Goal: Navigation & Orientation: Find specific page/section

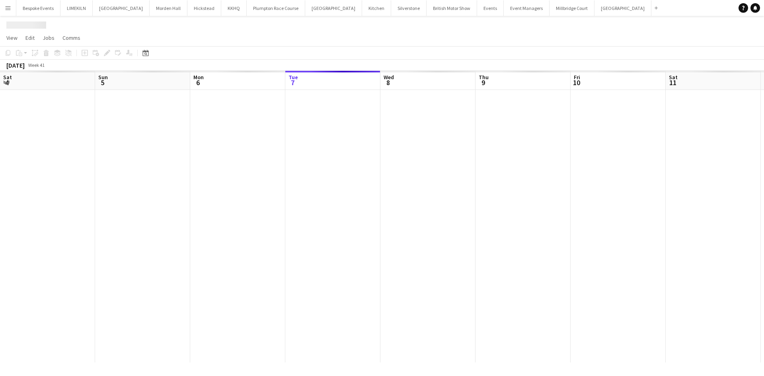
scroll to position [0, 190]
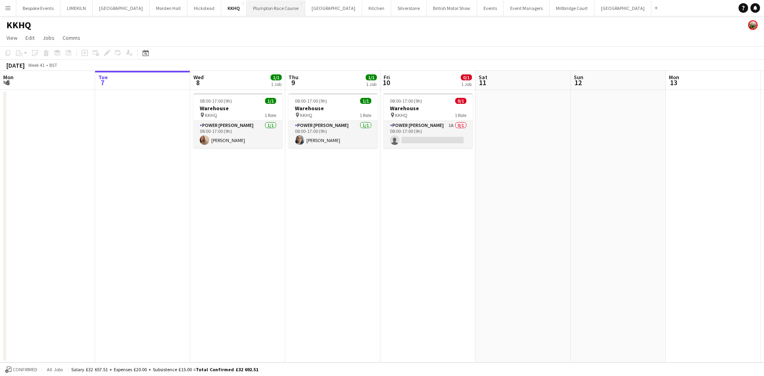
click at [262, 14] on button "Plumpton Race Course Close" at bounding box center [276, 8] width 59 height 16
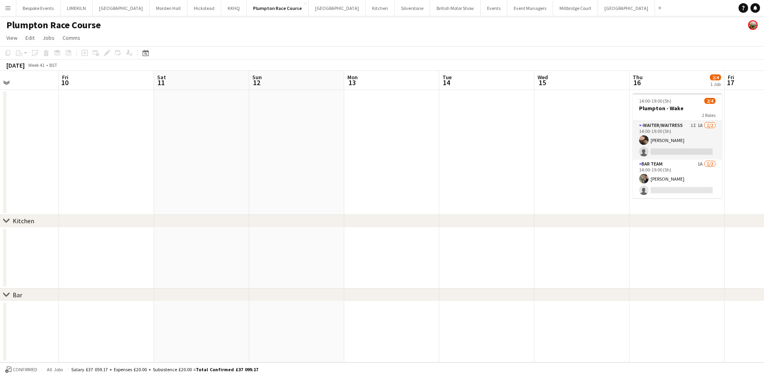
scroll to position [0, 322]
click at [553, 11] on button "[GEOGRAPHIC_DATA]" at bounding box center [575, 8] width 45 height 16
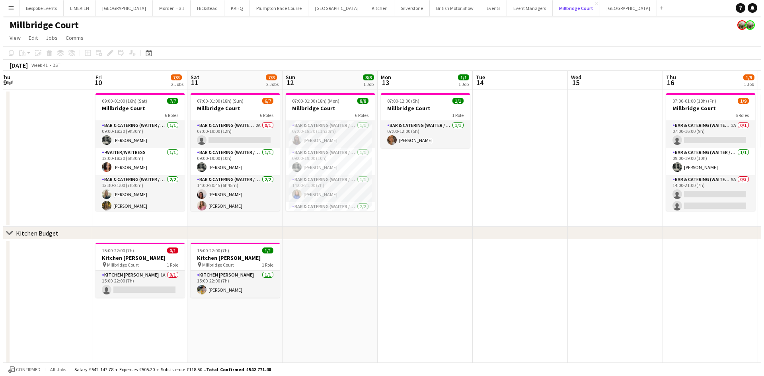
scroll to position [0, 291]
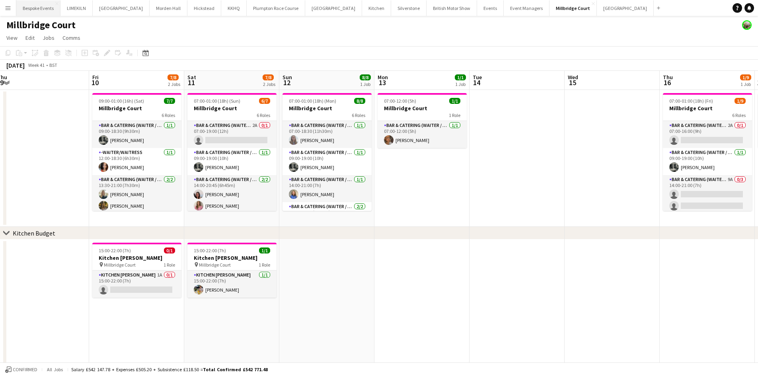
click at [39, 7] on button "Bespoke Events Close" at bounding box center [38, 8] width 44 height 16
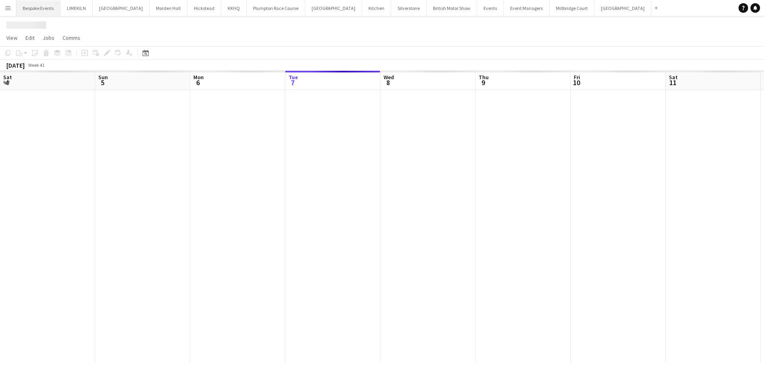
scroll to position [0, 190]
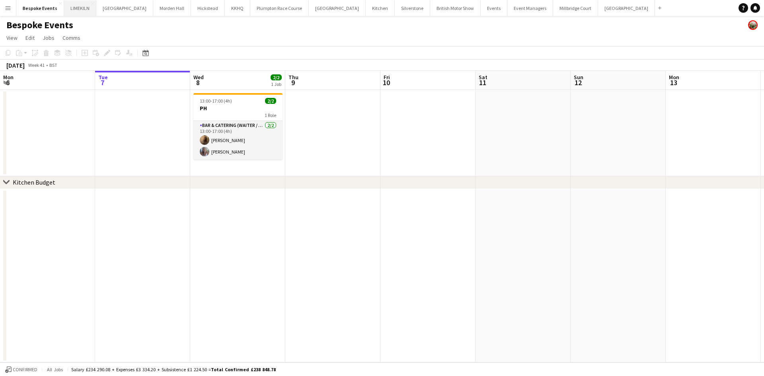
click at [71, 10] on button "LIMEKILN Close" at bounding box center [80, 8] width 32 height 16
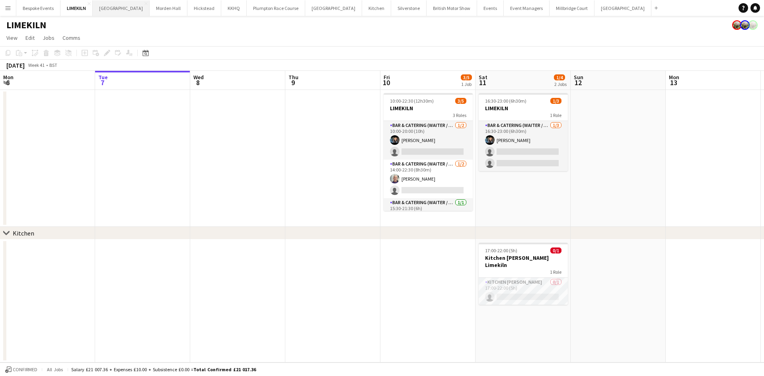
click at [119, 8] on button "[GEOGRAPHIC_DATA] Close" at bounding box center [121, 8] width 57 height 16
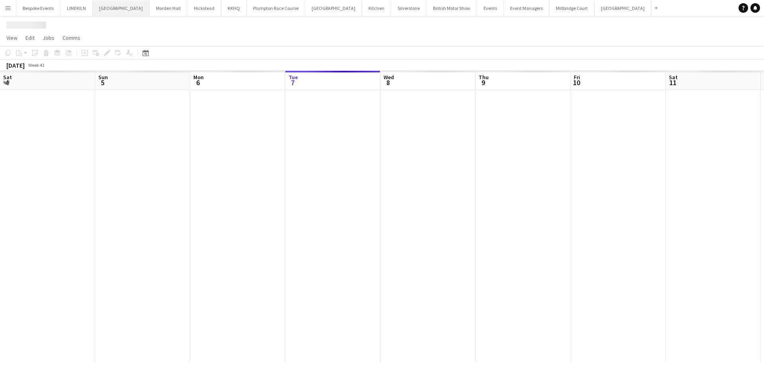
scroll to position [0, 190]
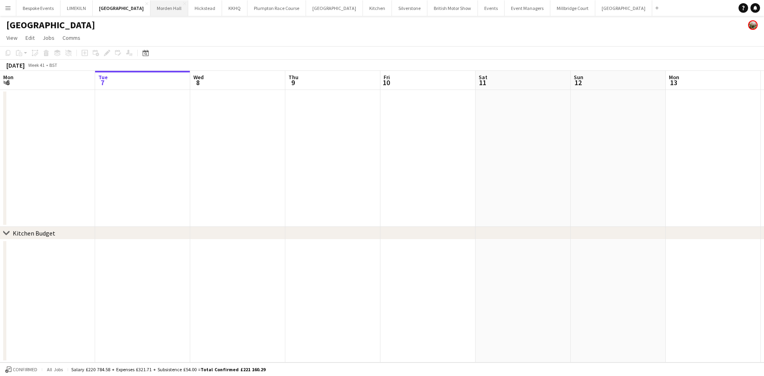
click at [156, 5] on button "[GEOGRAPHIC_DATA] Close" at bounding box center [169, 8] width 38 height 16
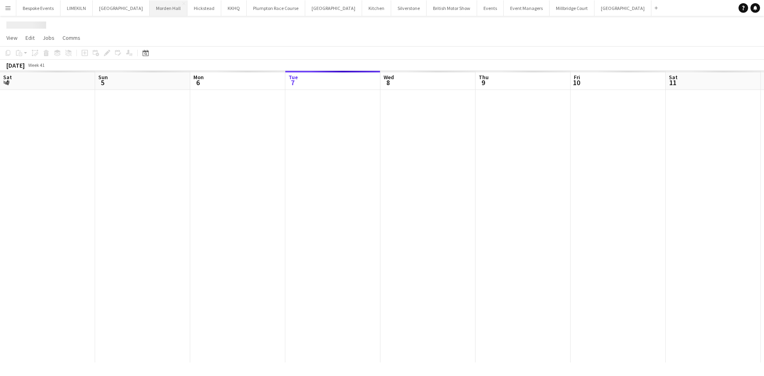
scroll to position [0, 190]
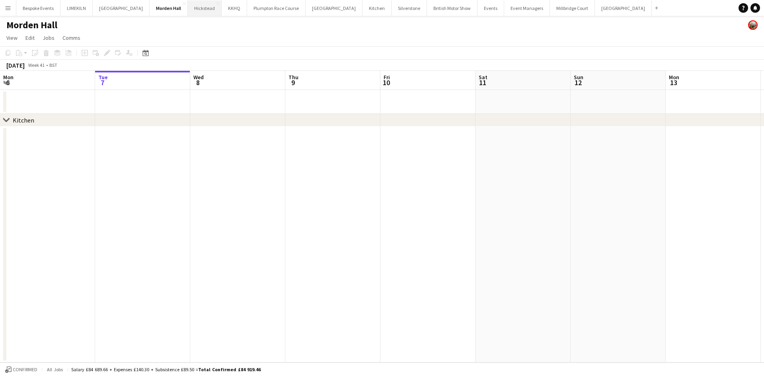
click at [188, 10] on button "Hickstead Close" at bounding box center [205, 8] width 34 height 16
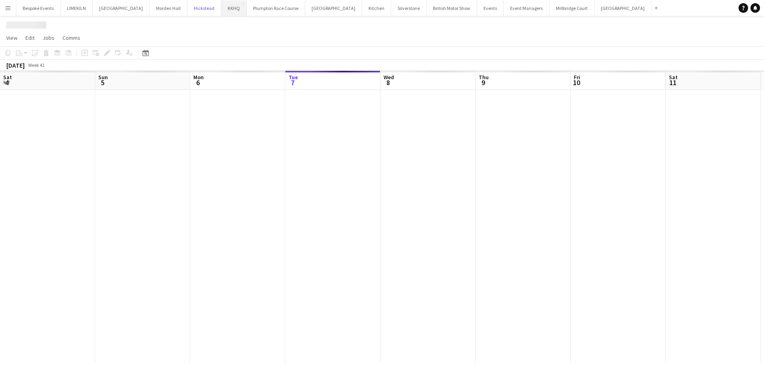
scroll to position [0, 190]
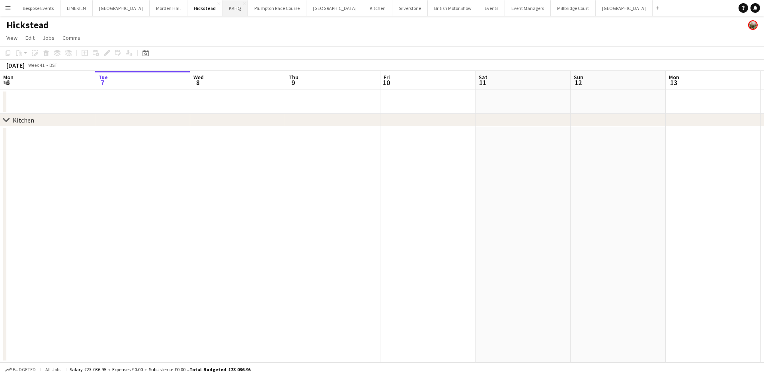
click at [226, 7] on button "KKHQ Close" at bounding box center [234, 8] width 25 height 16
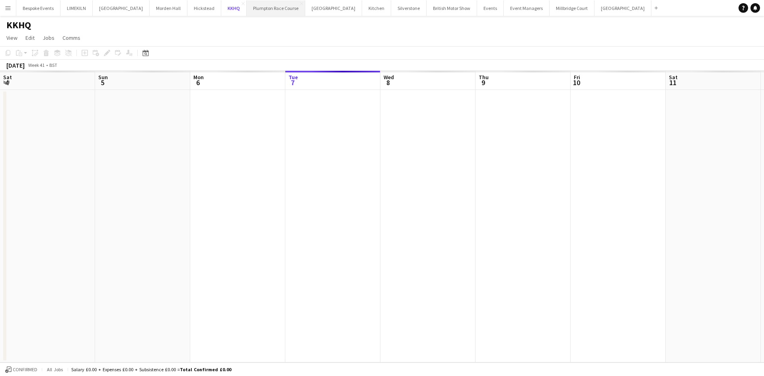
scroll to position [0, 190]
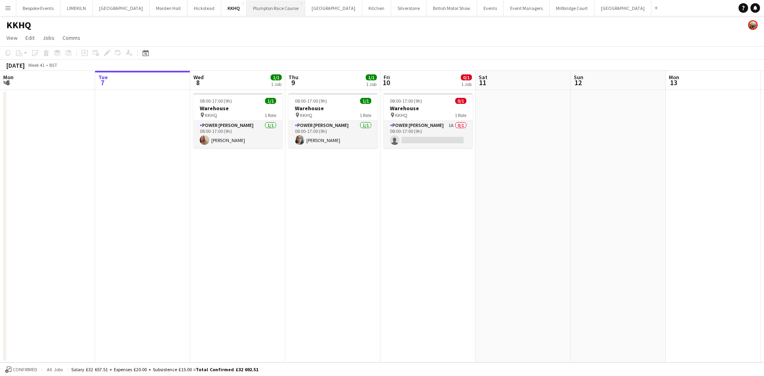
click at [262, 7] on button "Plumpton Race Course Close" at bounding box center [276, 8] width 59 height 16
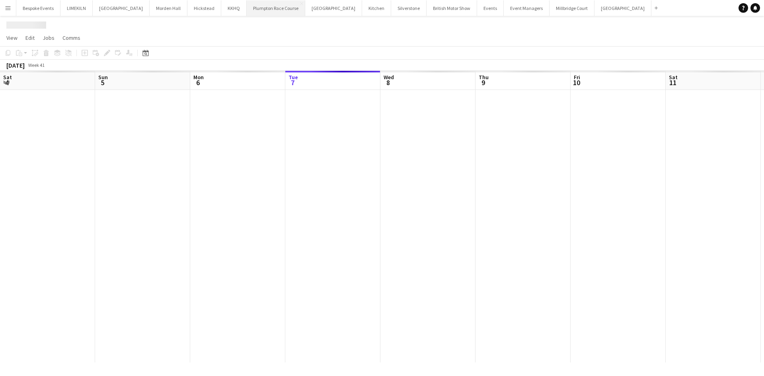
scroll to position [0, 190]
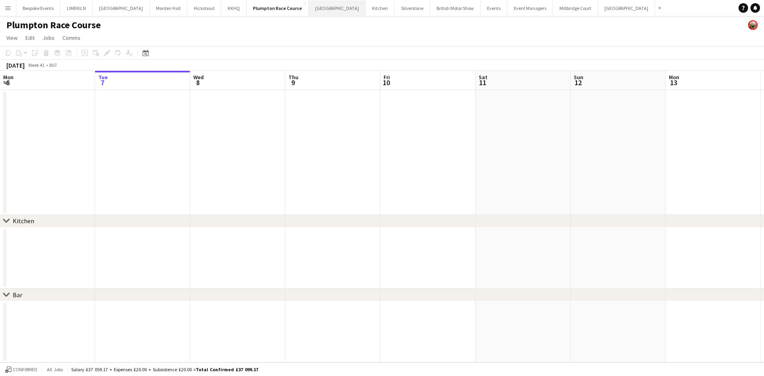
click at [309, 10] on button "[GEOGRAPHIC_DATA] Close" at bounding box center [337, 8] width 57 height 16
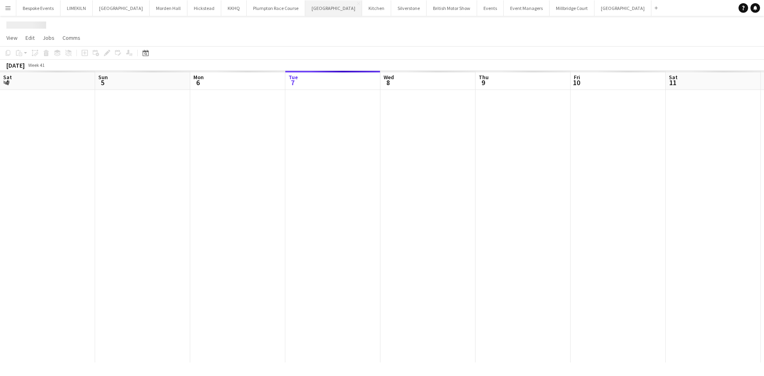
scroll to position [0, 190]
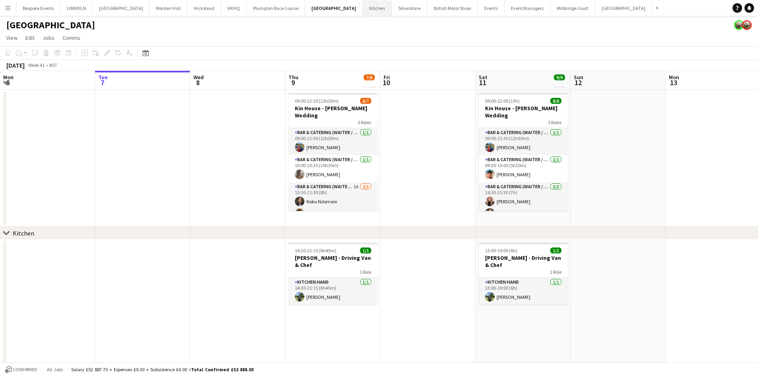
click at [363, 14] on button "Kitchen Close" at bounding box center [377, 8] width 29 height 16
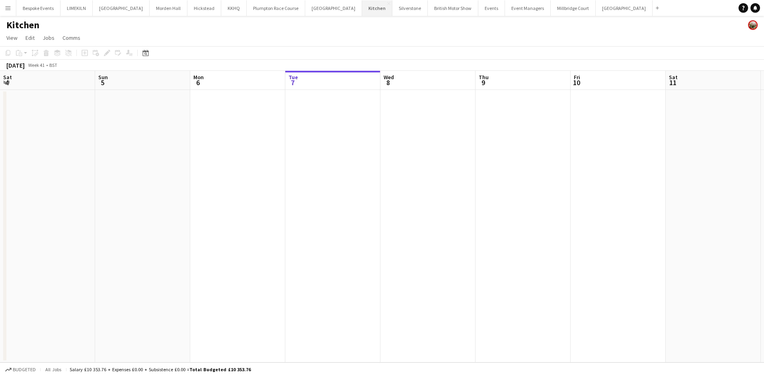
scroll to position [0, 190]
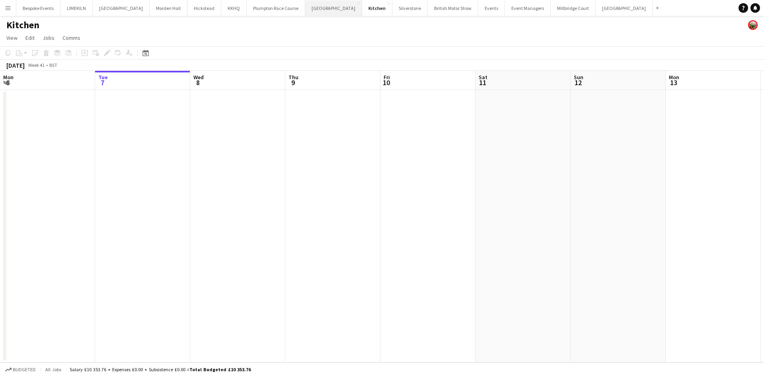
click at [305, 10] on button "[GEOGRAPHIC_DATA] Close" at bounding box center [333, 8] width 57 height 16
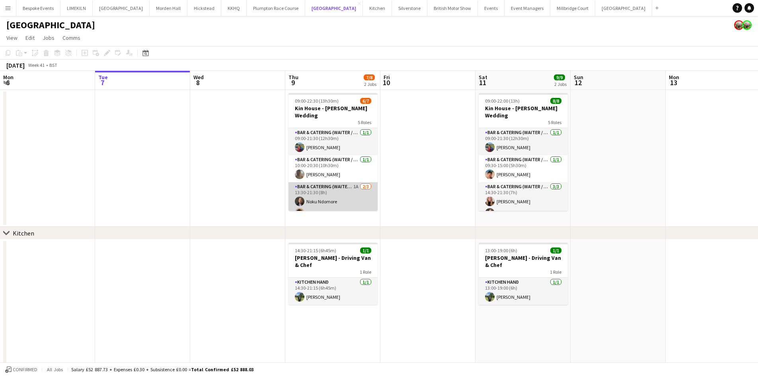
scroll to position [68, 0]
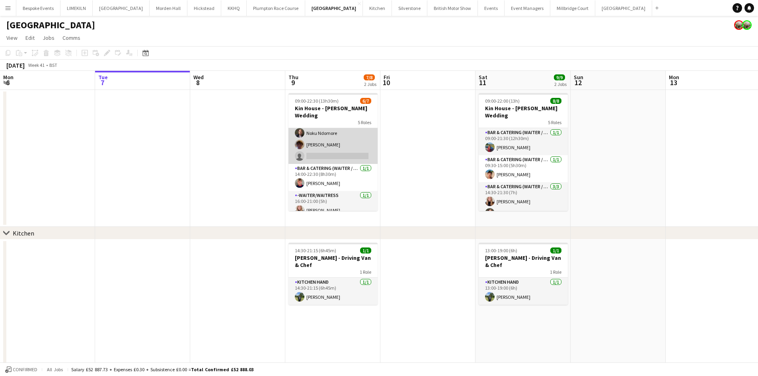
click at [341, 142] on app-card-role "Bar & Catering (Waiter / waitress) 1A [DATE] 13:30-21:30 (8h) Noku Ndomore [PER…" at bounding box center [333, 139] width 89 height 50
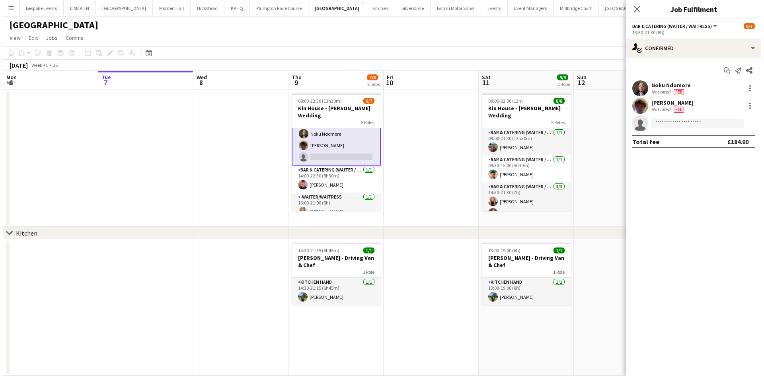
scroll to position [69, 0]
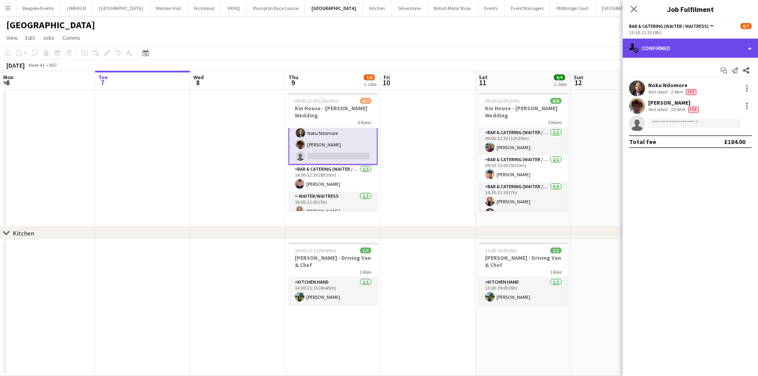
click at [705, 49] on div "single-neutral-actions-check-2 Confirmed" at bounding box center [690, 48] width 135 height 19
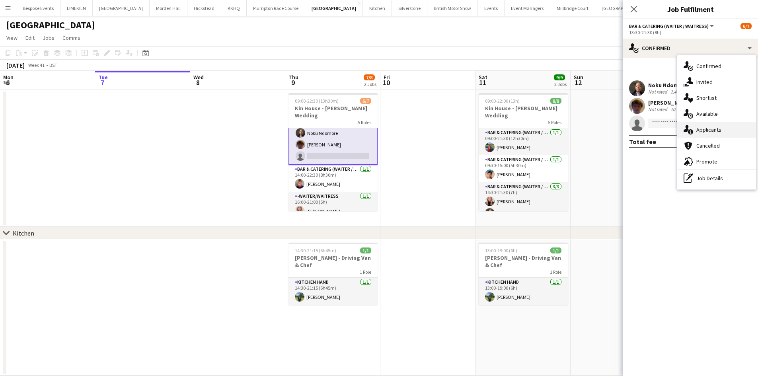
click at [725, 128] on div "single-neutral-actions-information Applicants" at bounding box center [716, 130] width 79 height 16
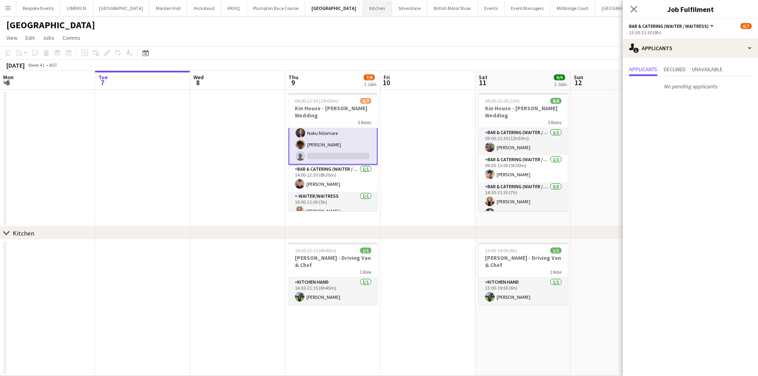
click at [363, 8] on button "Kitchen Close" at bounding box center [377, 8] width 29 height 16
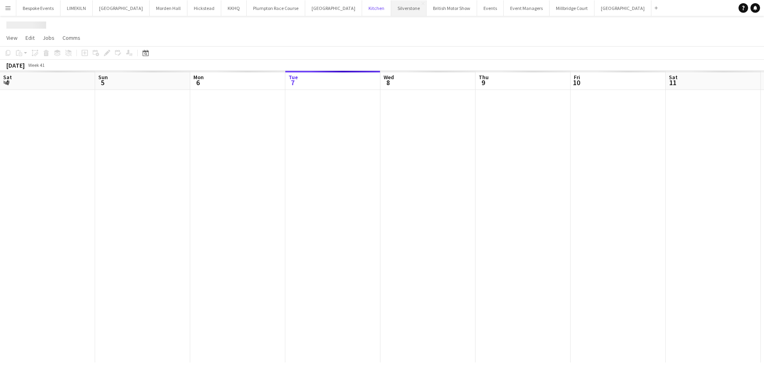
scroll to position [0, 190]
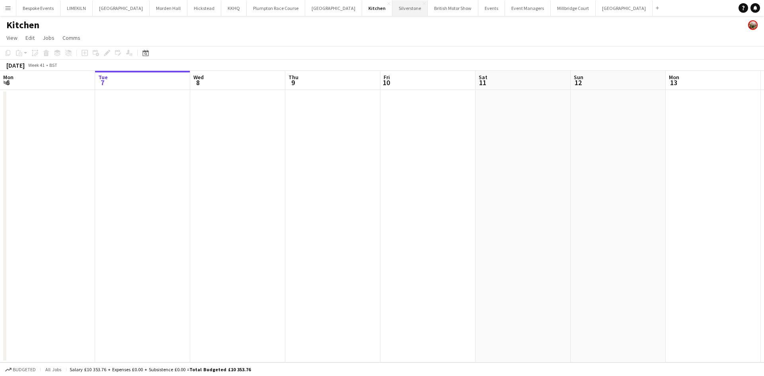
click at [392, 10] on button "Silverstone Close" at bounding box center [409, 8] width 35 height 16
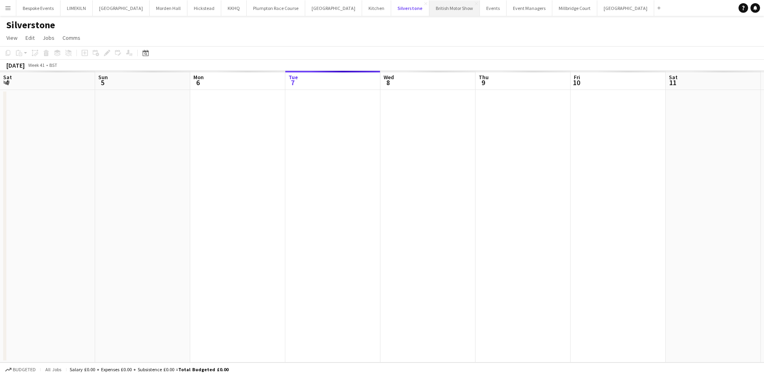
scroll to position [0, 190]
click at [429, 8] on button "British Motor Show Close" at bounding box center [454, 8] width 51 height 16
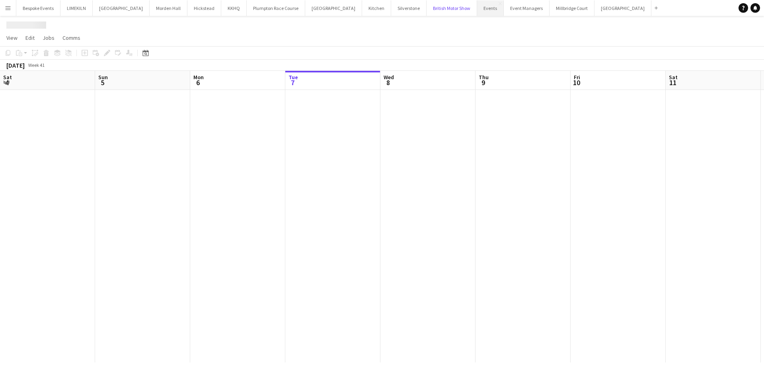
scroll to position [0, 190]
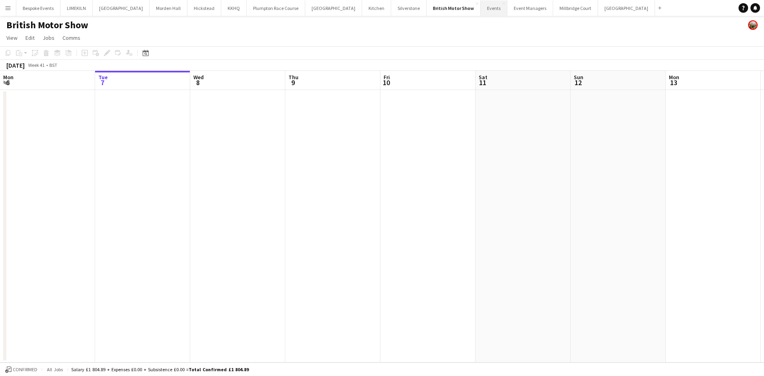
click at [481, 8] on button "Events Close" at bounding box center [494, 8] width 27 height 16
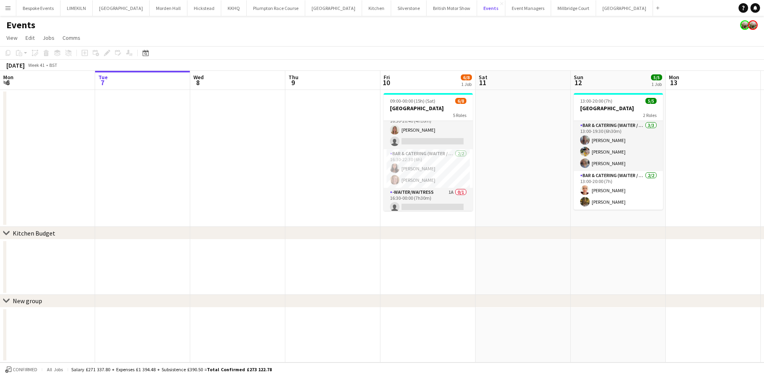
scroll to position [80, 0]
click at [418, 211] on app-card-role "-Waiter/Waitress 1A 0/1 16:30-00:00 (7h30m) single-neutral-actions" at bounding box center [428, 197] width 89 height 27
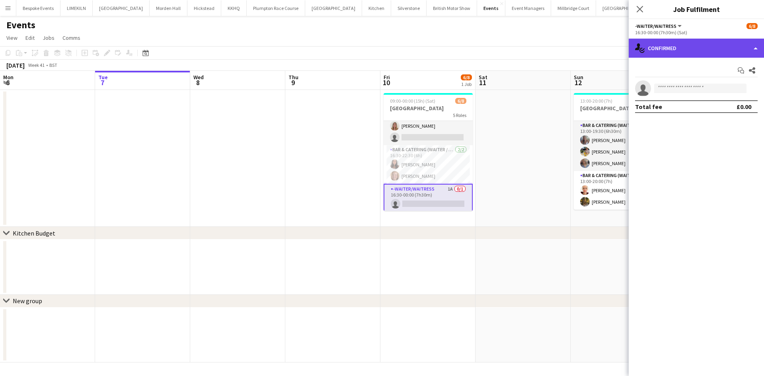
click at [724, 54] on div "single-neutral-actions-check-2 Confirmed" at bounding box center [696, 48] width 135 height 19
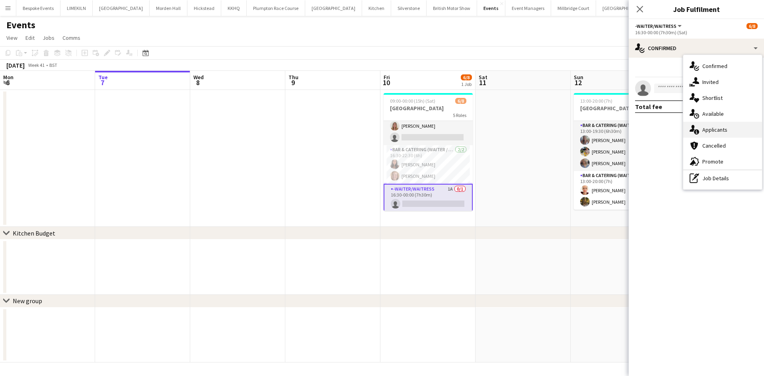
click at [734, 126] on div "single-neutral-actions-information Applicants" at bounding box center [722, 130] width 79 height 16
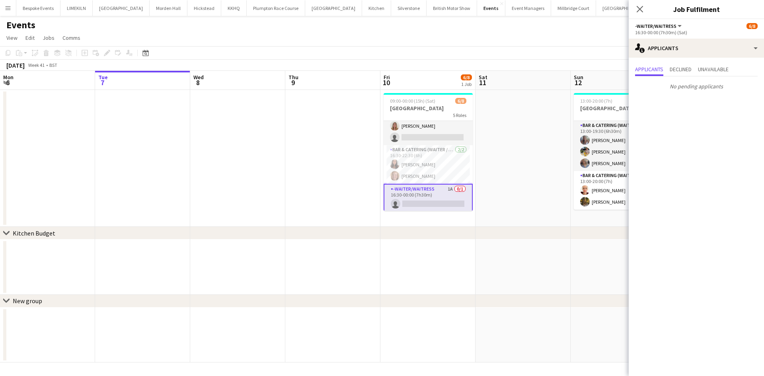
click at [539, 156] on app-date-cell at bounding box center [523, 158] width 95 height 137
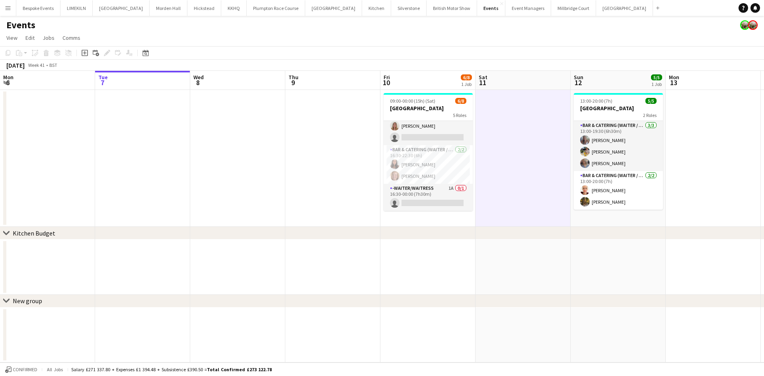
click at [543, 16] on div "Events" at bounding box center [382, 23] width 764 height 15
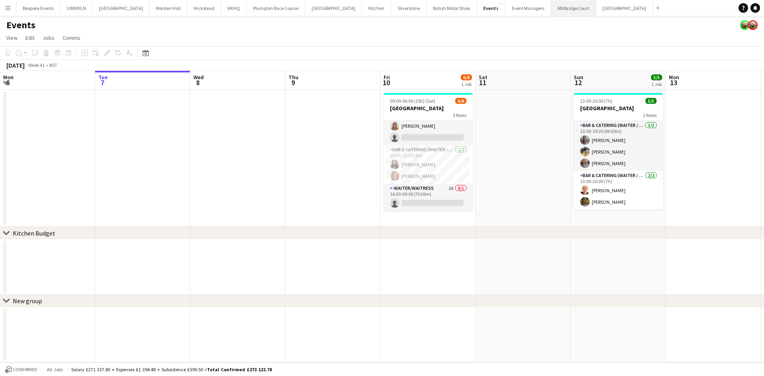
click at [551, 15] on button "[GEOGRAPHIC_DATA]" at bounding box center [573, 8] width 45 height 16
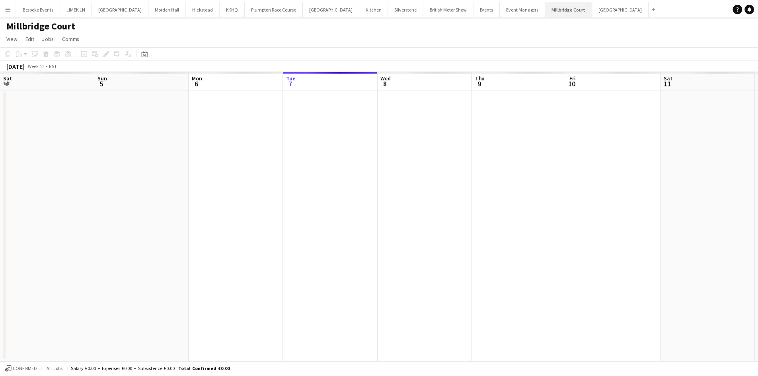
scroll to position [0, 190]
